Goal: Task Accomplishment & Management: Manage account settings

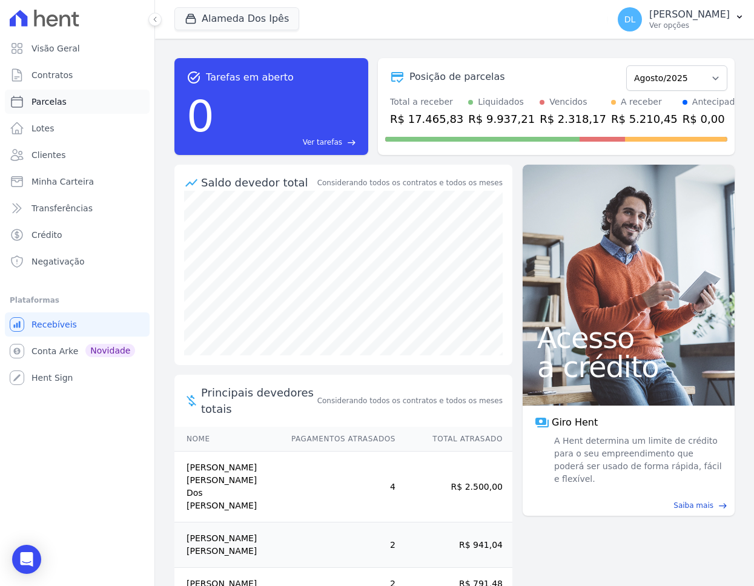
click at [63, 107] on span "Parcelas" at bounding box center [48, 102] width 35 height 12
select select
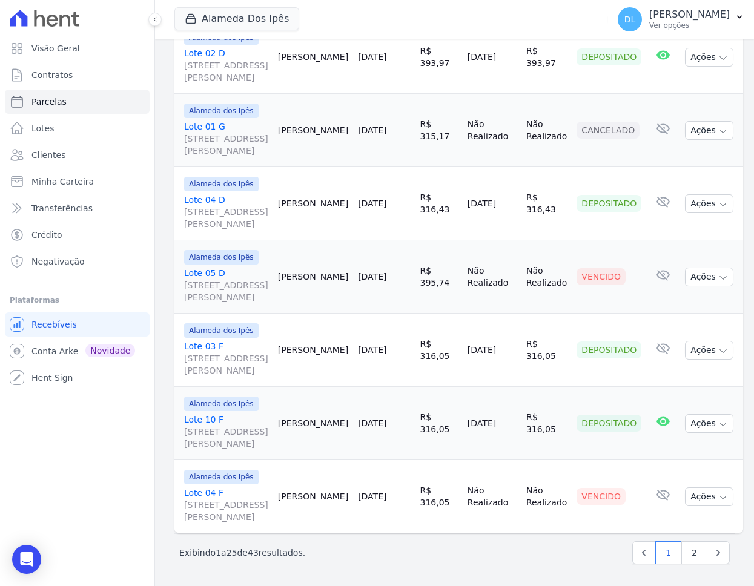
scroll to position [2292, 0]
click at [693, 562] on link "2" at bounding box center [694, 552] width 26 height 23
select select
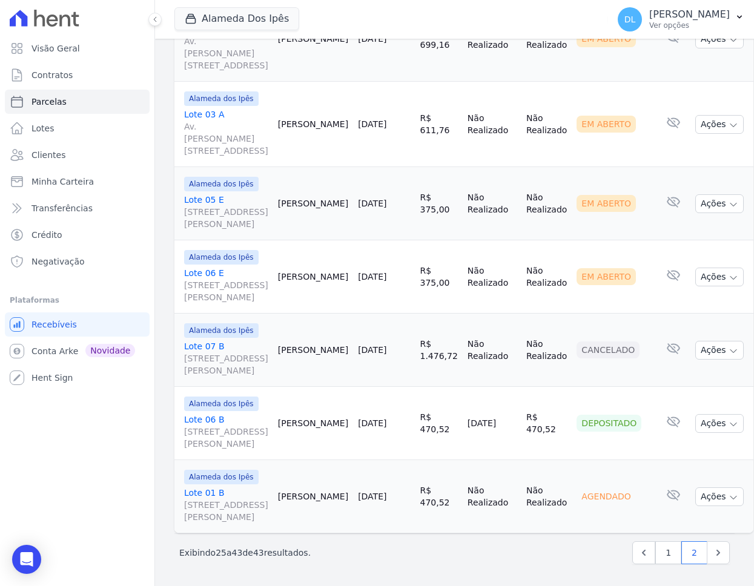
scroll to position [1240, 0]
